Goal: Check status

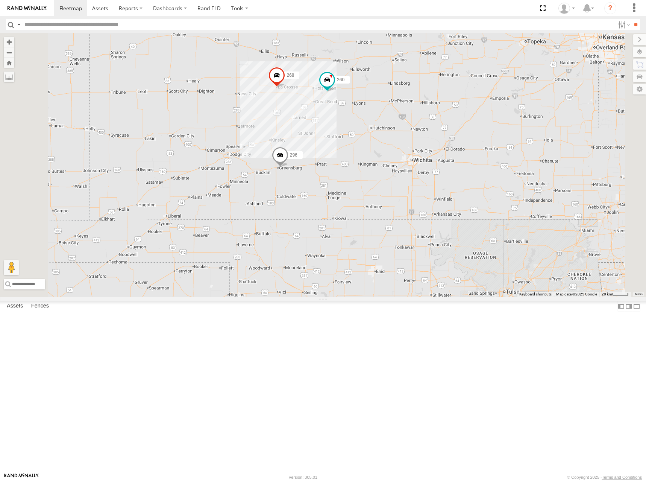
drag, startPoint x: 468, startPoint y: 106, endPoint x: 448, endPoint y: 140, distance: 39.1
click at [448, 140] on div "246 296 268 264 266 260" at bounding box center [323, 165] width 646 height 264
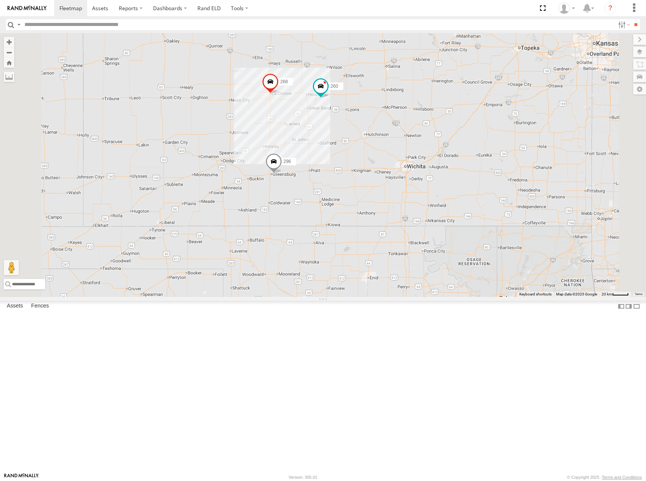
click at [504, 158] on div "246 296 268 264 266 260" at bounding box center [323, 165] width 646 height 264
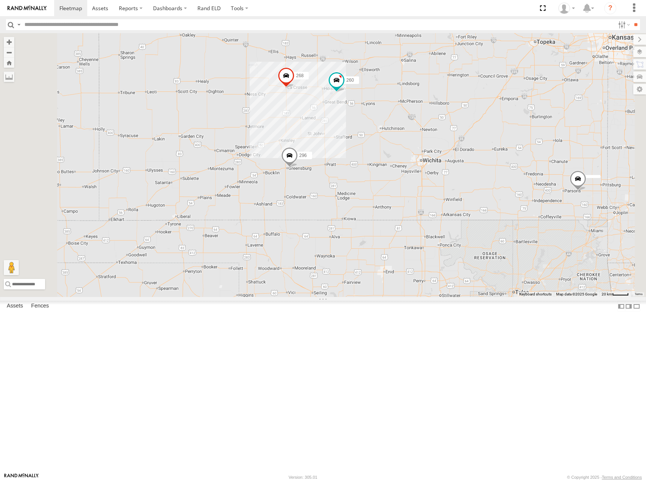
drag, startPoint x: 489, startPoint y: 152, endPoint x: 505, endPoint y: 144, distance: 18.2
click at [505, 144] on div "246 296 268 264 266 260" at bounding box center [323, 165] width 646 height 264
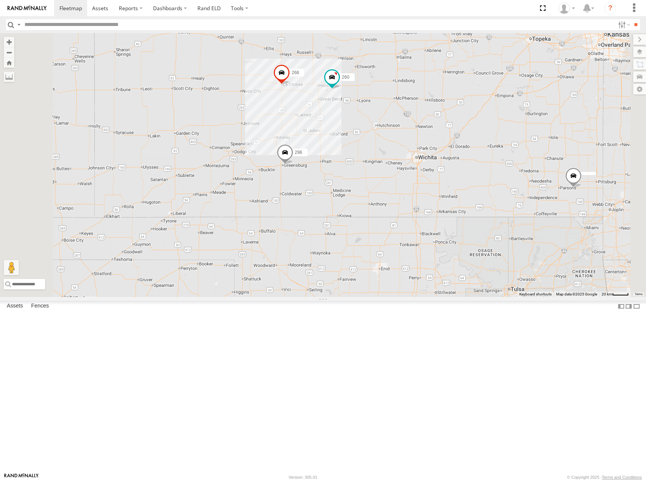
drag, startPoint x: 392, startPoint y: 118, endPoint x: 389, endPoint y: 115, distance: 4.3
click at [389, 115] on div "246 296 268 264 266 260" at bounding box center [323, 165] width 646 height 264
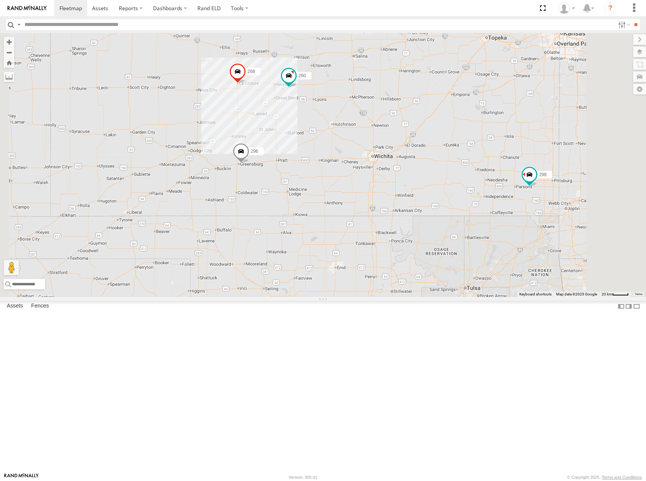
drag, startPoint x: 535, startPoint y: 131, endPoint x: 473, endPoint y: 131, distance: 62.8
click at [473, 131] on div "246 296 268 264 266 260 298" at bounding box center [323, 165] width 646 height 264
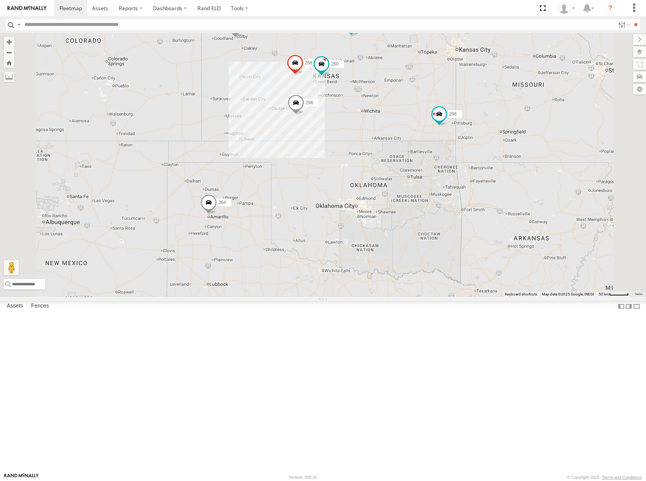
drag, startPoint x: 320, startPoint y: 148, endPoint x: 322, endPoint y: 163, distance: 15.2
click at [322, 163] on div "246 296 268 264 266 260 298" at bounding box center [323, 165] width 646 height 264
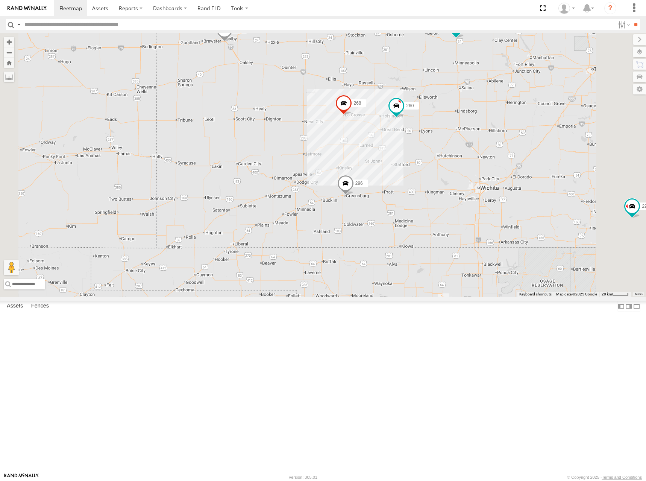
drag, startPoint x: 372, startPoint y: 118, endPoint x: 366, endPoint y: 158, distance: 40.6
click at [366, 158] on div "246 296 268 264 266 260 298" at bounding box center [323, 165] width 646 height 264
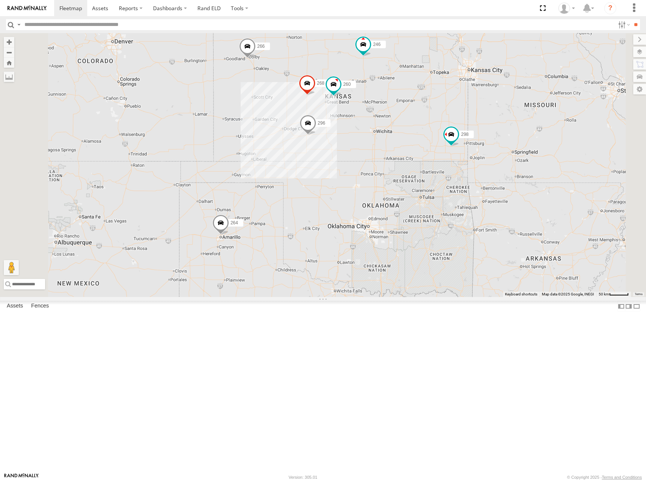
drag, startPoint x: 383, startPoint y: 139, endPoint x: 380, endPoint y: 142, distance: 4.5
click at [380, 142] on div "246 296 268 264 266 260 298" at bounding box center [323, 165] width 646 height 264
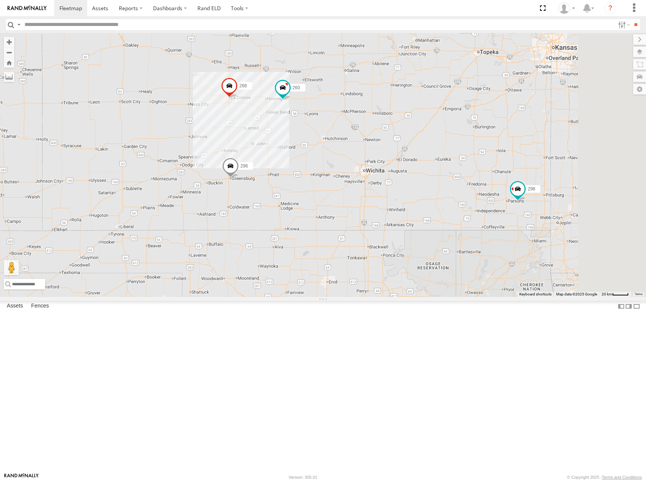
drag, startPoint x: 459, startPoint y: 199, endPoint x: 456, endPoint y: 181, distance: 17.9
click at [456, 181] on div "246 296 268 264 266 260 298" at bounding box center [323, 165] width 646 height 264
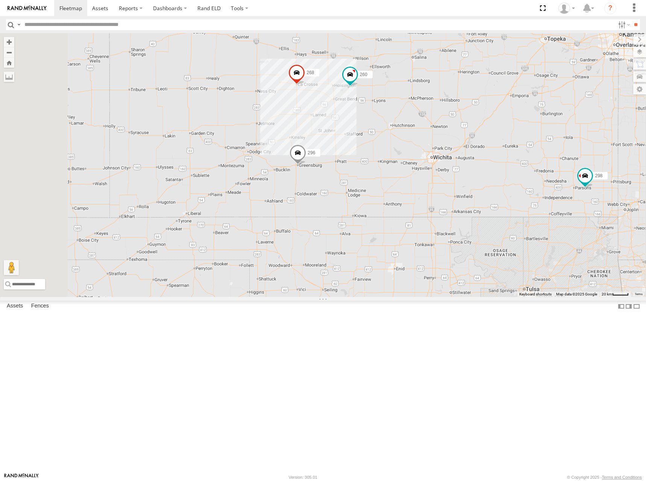
drag, startPoint x: 374, startPoint y: 209, endPoint x: 404, endPoint y: 206, distance: 29.5
click at [404, 206] on div "246 296 268 264 266 260 298" at bounding box center [323, 165] width 646 height 264
